Goal: Information Seeking & Learning: Understand process/instructions

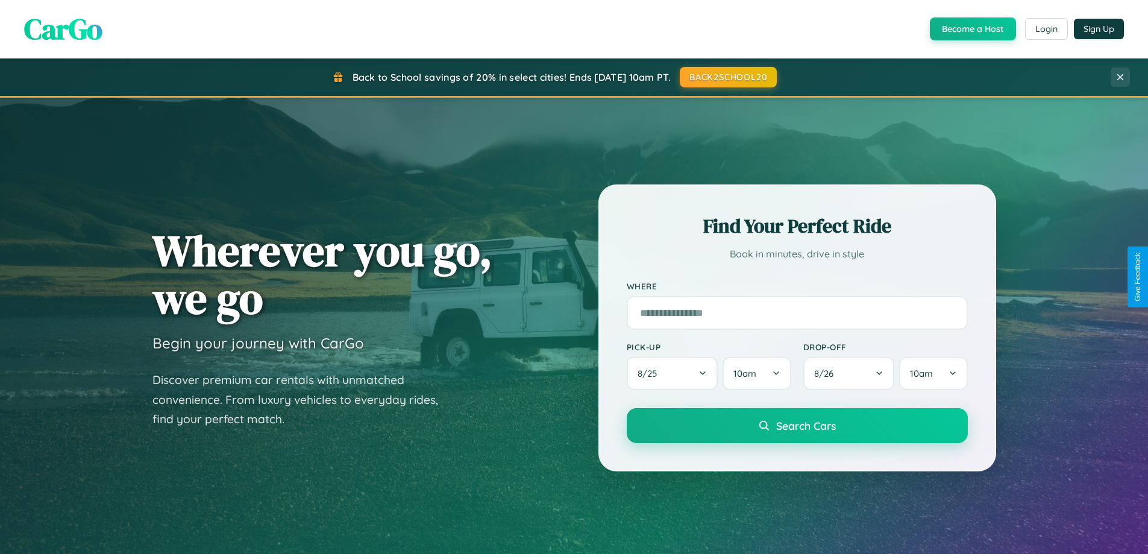
scroll to position [520, 0]
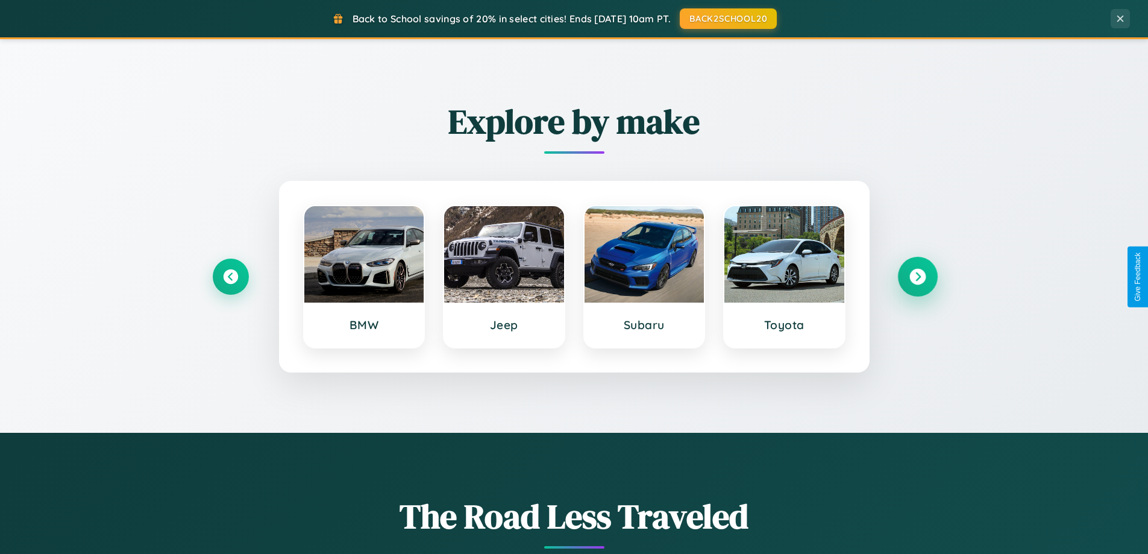
click at [917, 277] on icon at bounding box center [917, 277] width 16 height 16
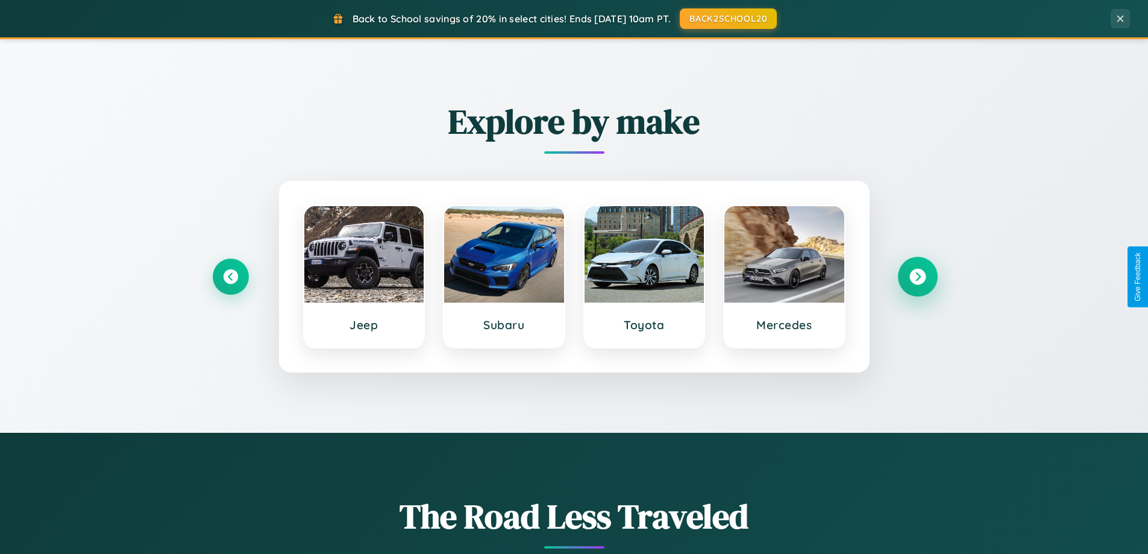
click at [917, 277] on icon at bounding box center [917, 277] width 16 height 16
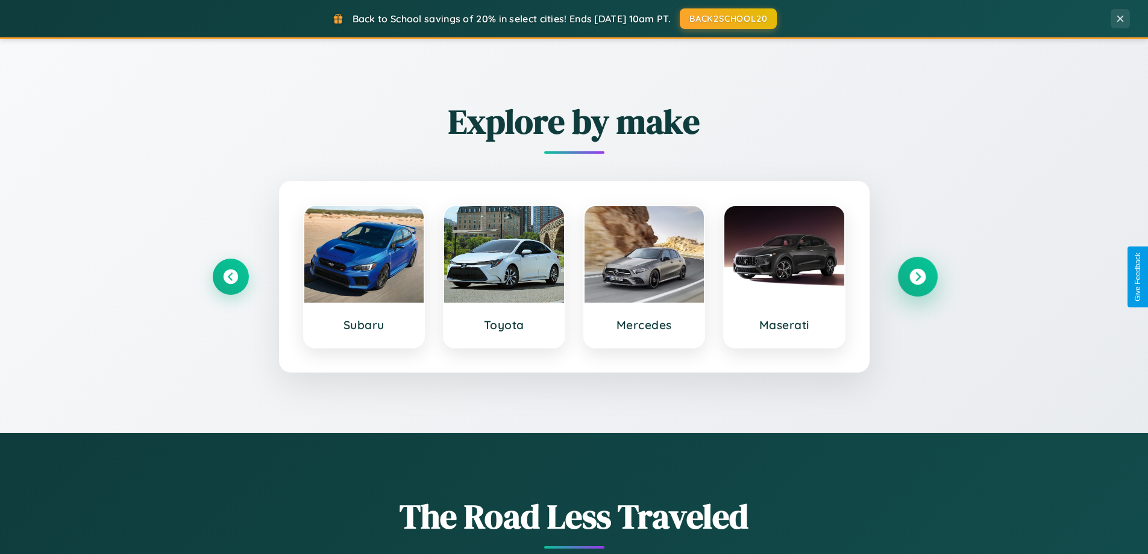
click at [917, 277] on icon at bounding box center [917, 277] width 16 height 16
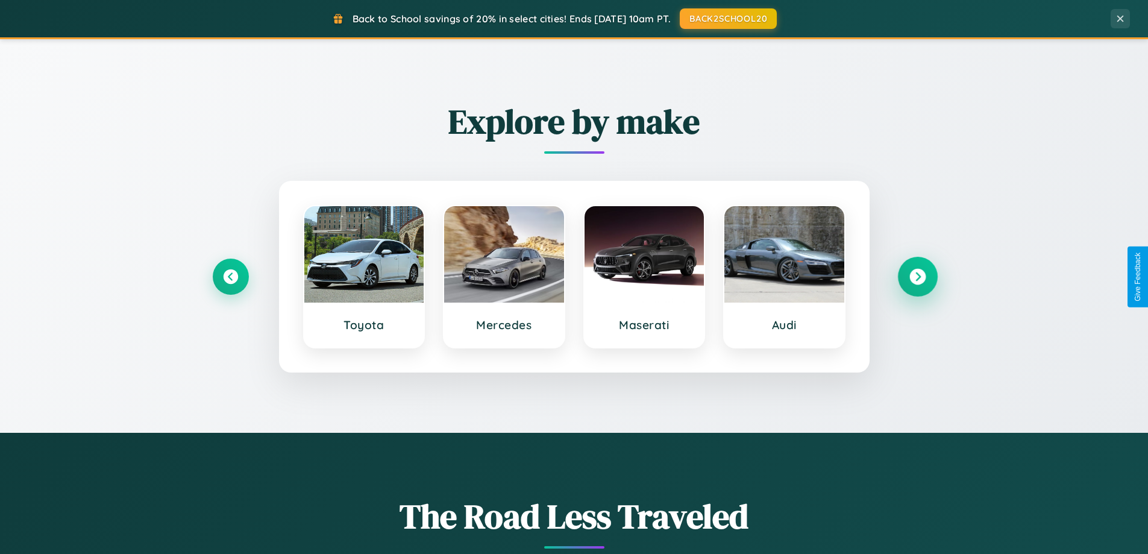
click at [917, 277] on icon at bounding box center [917, 277] width 16 height 16
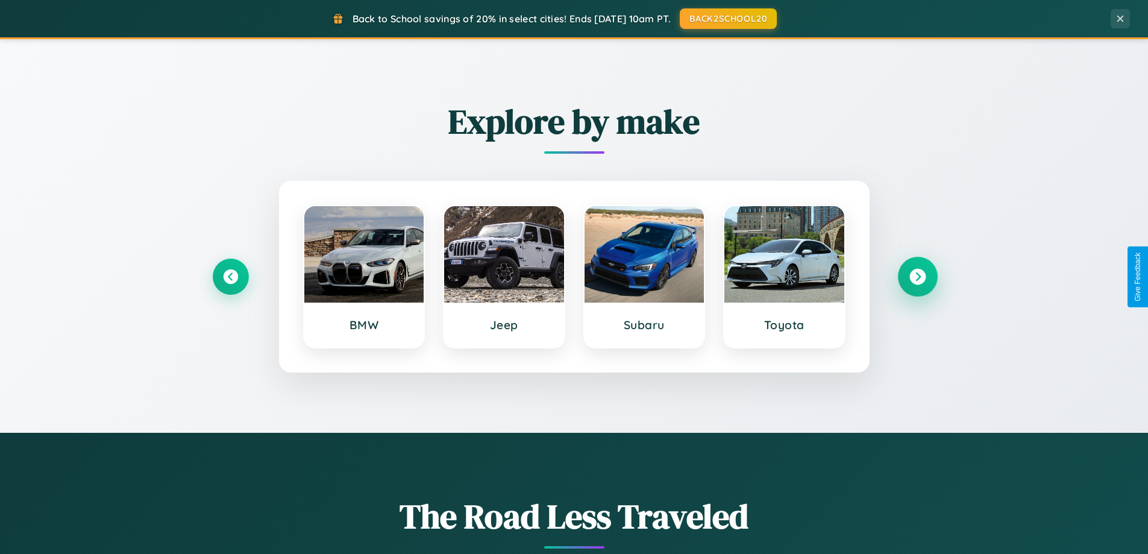
click at [917, 277] on icon at bounding box center [917, 277] width 16 height 16
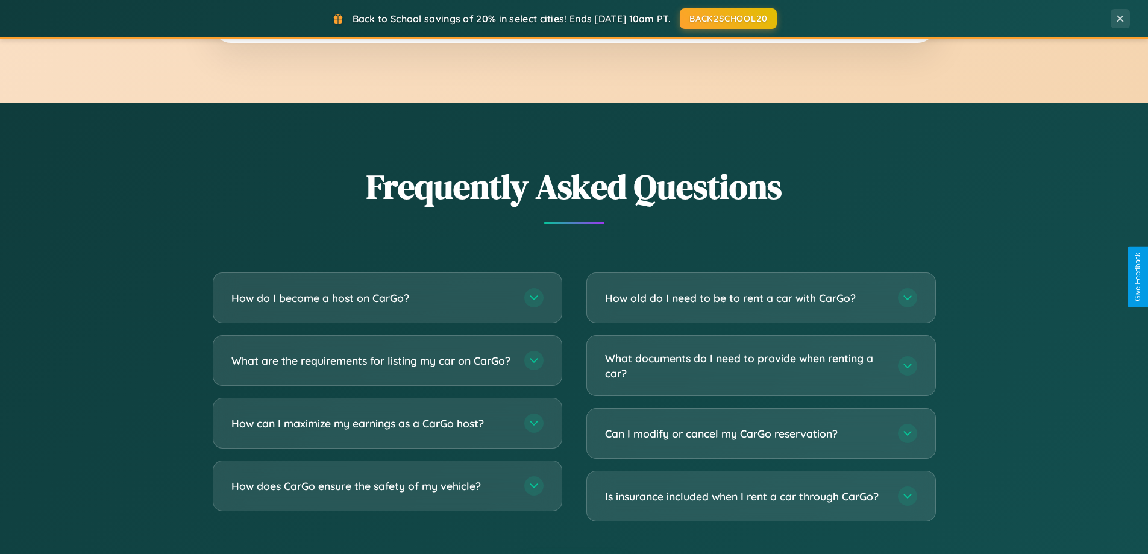
scroll to position [2319, 0]
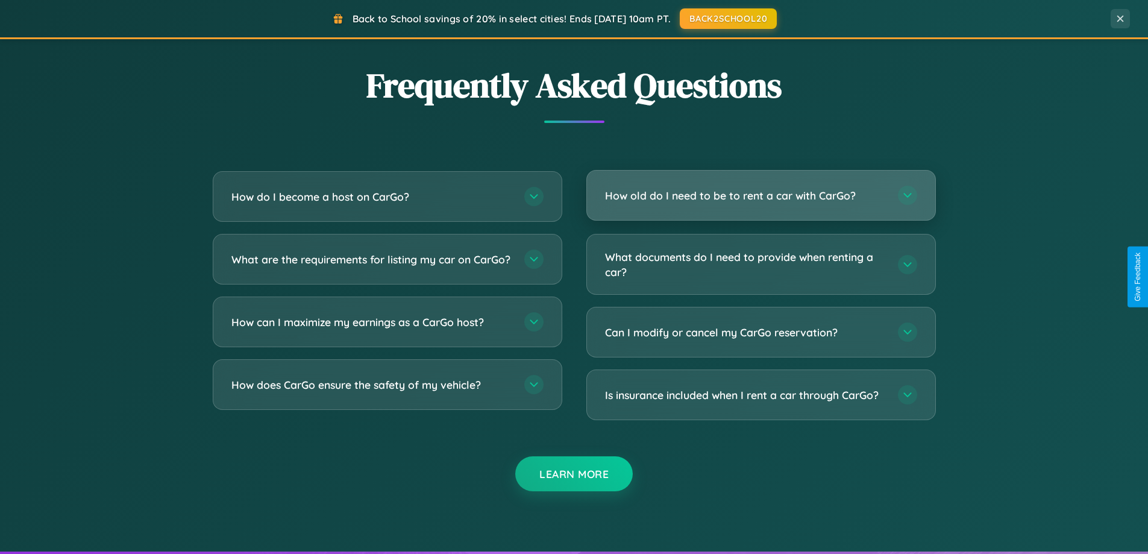
click at [761, 195] on h3 "How old do I need to be to rent a car with CarGo?" at bounding box center [745, 195] width 281 height 15
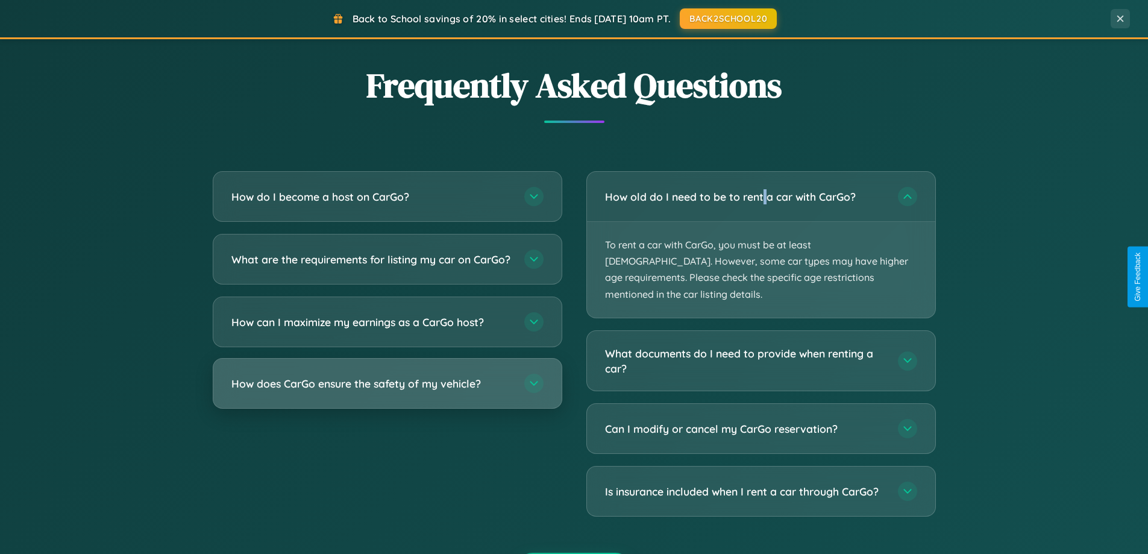
click at [387, 391] on h3 "How does CarGo ensure the safety of my vehicle?" at bounding box center [371, 383] width 281 height 15
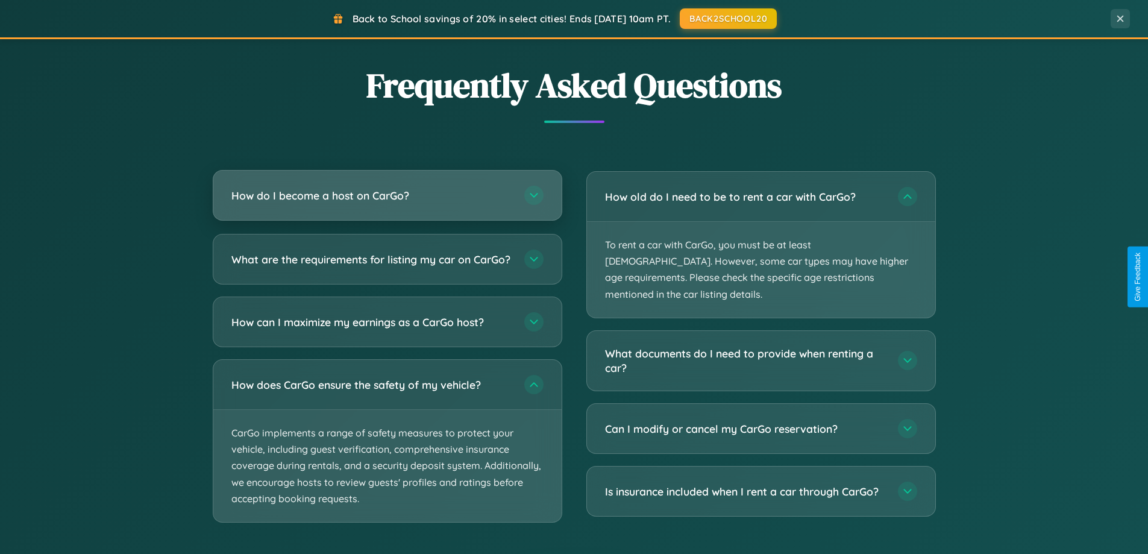
click at [387, 196] on h3 "How do I become a host on CarGo?" at bounding box center [371, 195] width 281 height 15
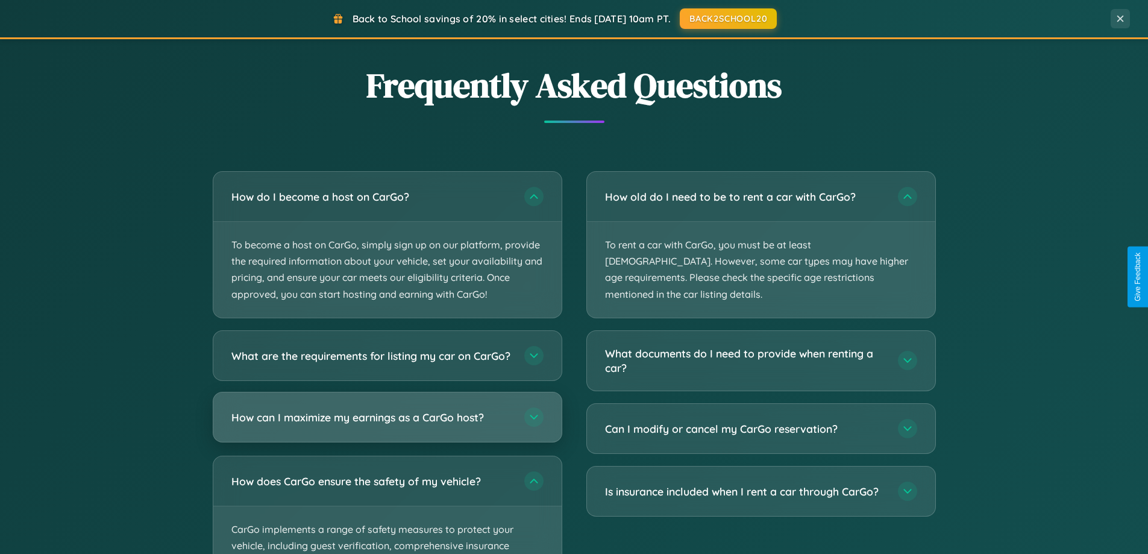
click at [387, 424] on h3 "How can I maximize my earnings as a CarGo host?" at bounding box center [371, 416] width 281 height 15
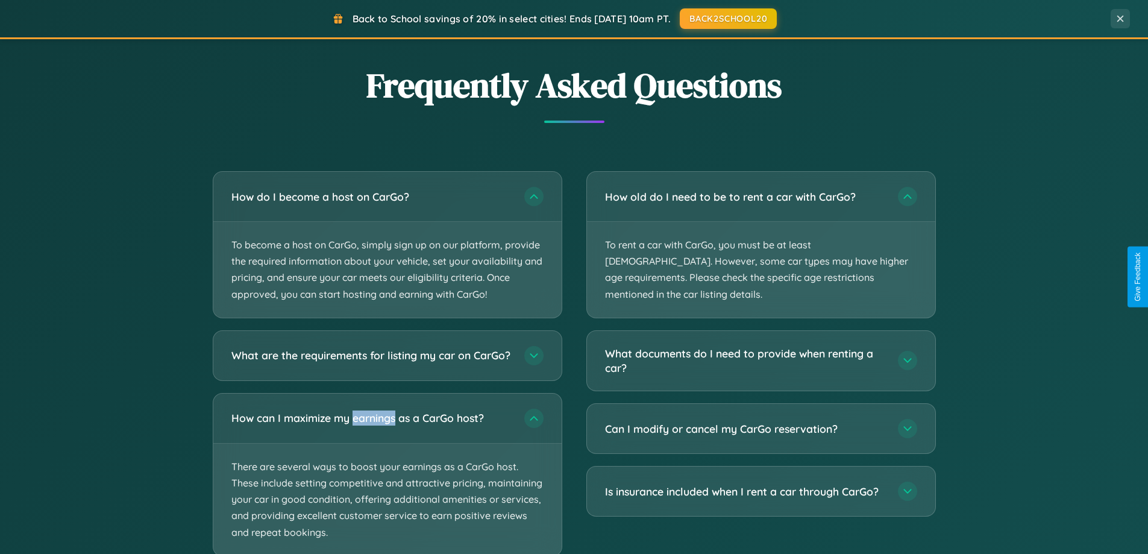
scroll to position [2507, 0]
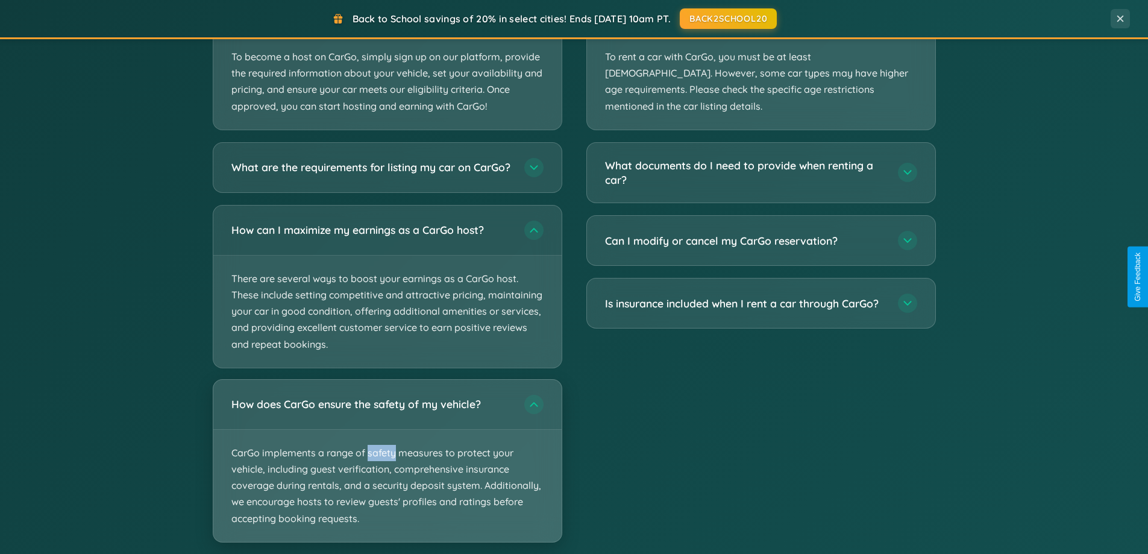
click at [387, 471] on p "CarGo implements a range of safety measures to protect your vehicle, including …" at bounding box center [387, 486] width 348 height 112
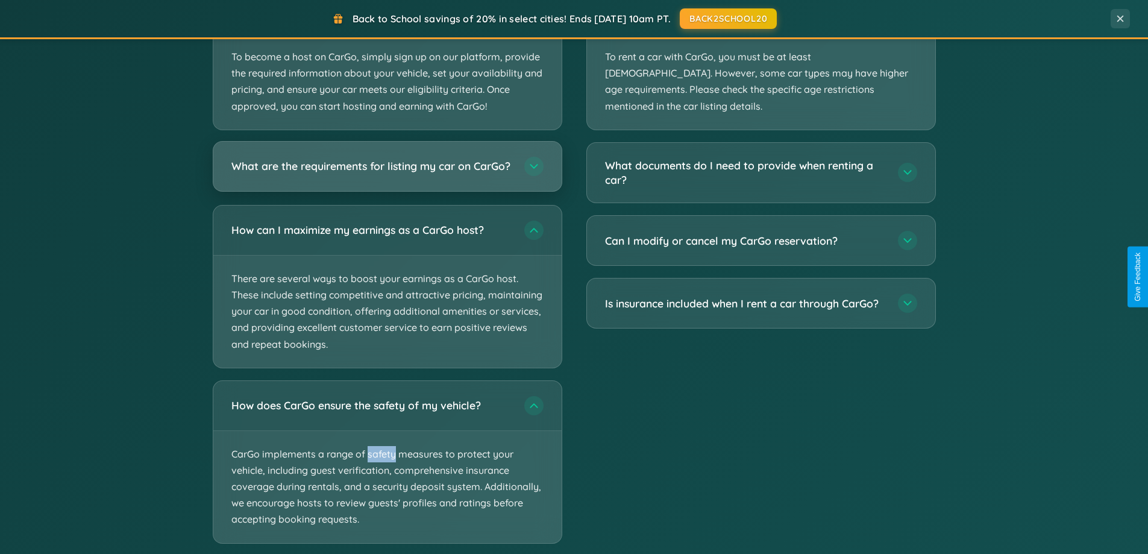
click at [387, 171] on h3 "What are the requirements for listing my car on CarGo?" at bounding box center [371, 166] width 281 height 15
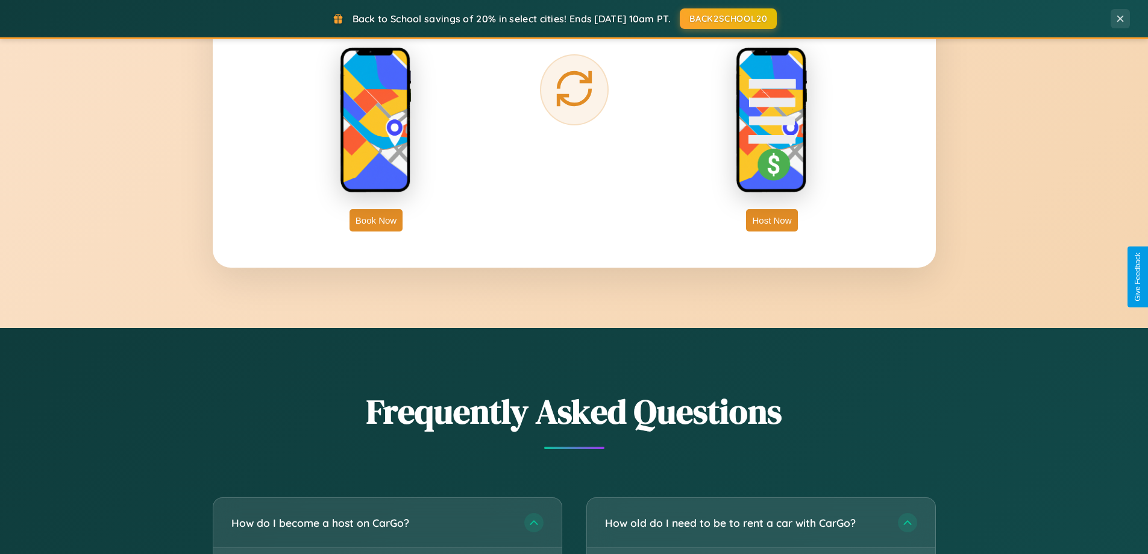
scroll to position [1937, 0]
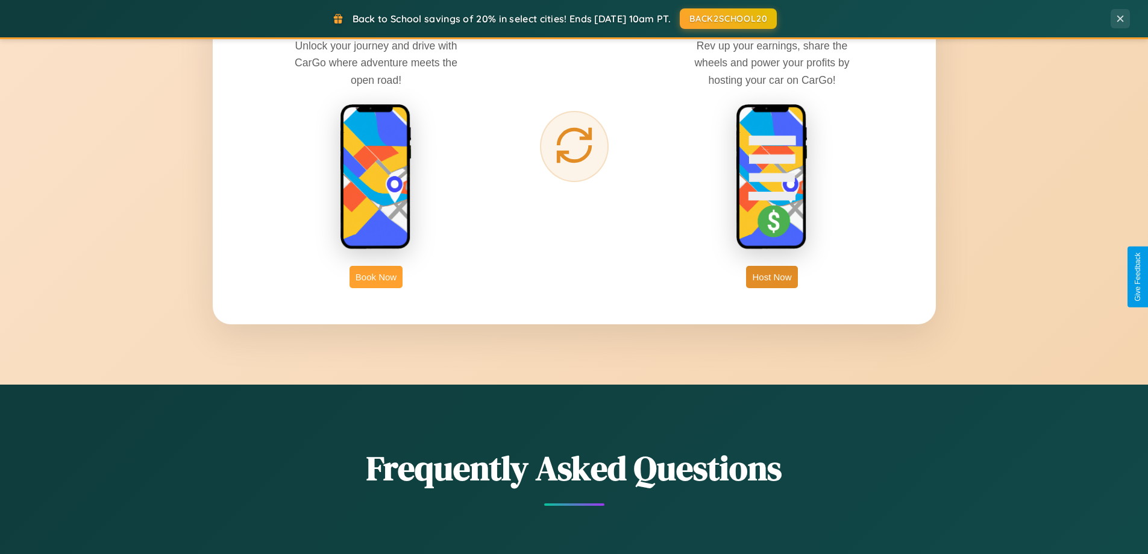
click at [376, 277] on button "Book Now" at bounding box center [376, 277] width 53 height 22
